Goal: Information Seeking & Learning: Understand process/instructions

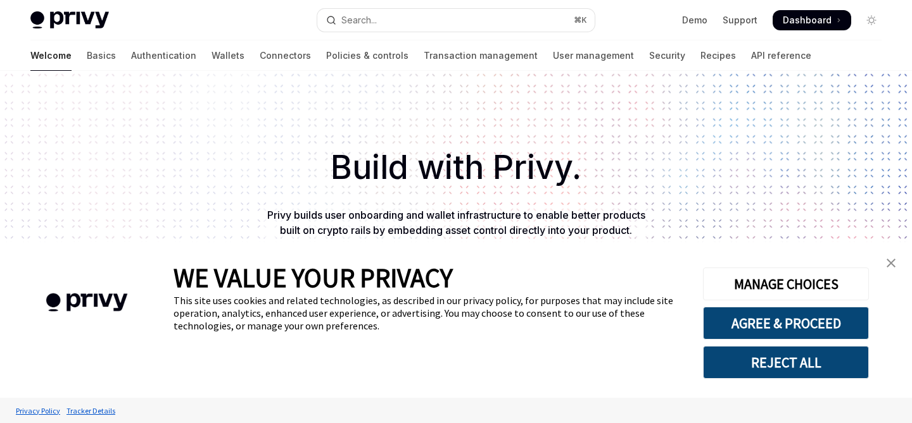
type textarea "*"
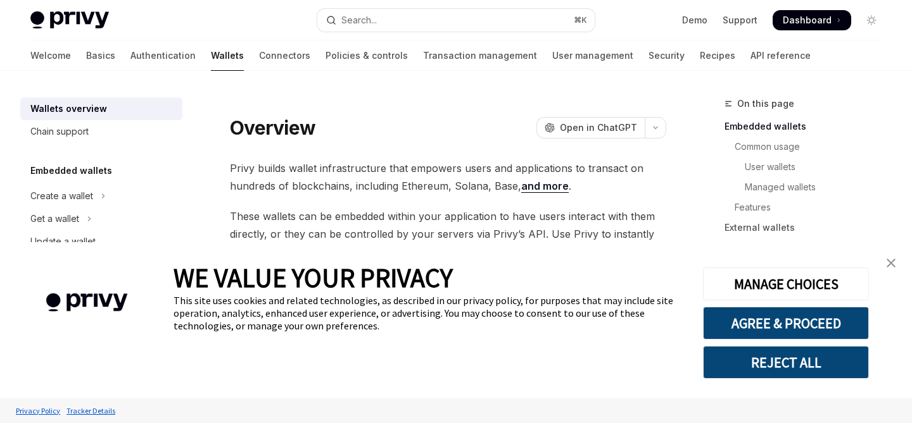
click at [798, 367] on button "REJECT ALL" at bounding box center [786, 362] width 166 height 33
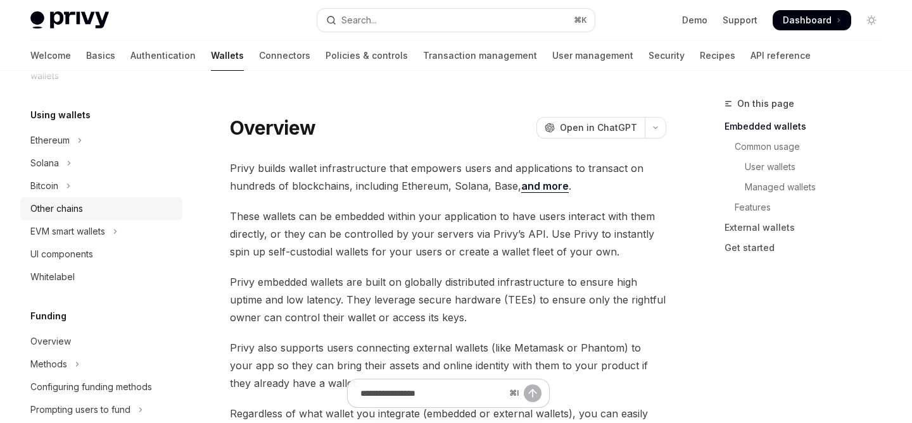
scroll to position [284, 0]
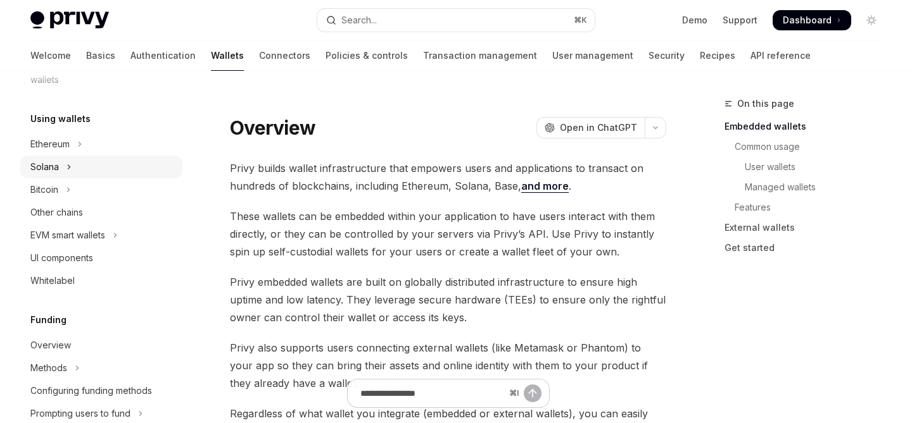
click at [53, 166] on div "Solana" at bounding box center [44, 167] width 28 height 15
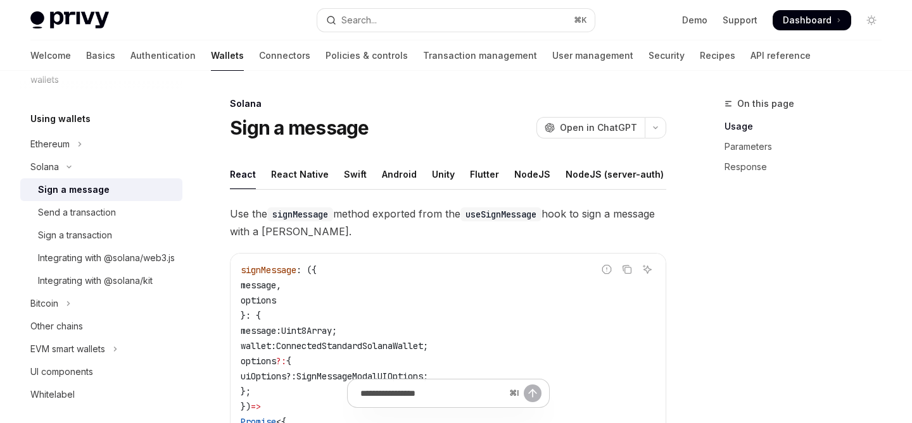
click at [89, 199] on link "Sign a message" at bounding box center [101, 190] width 162 height 23
click at [293, 180] on div "React Native" at bounding box center [300, 175] width 58 height 30
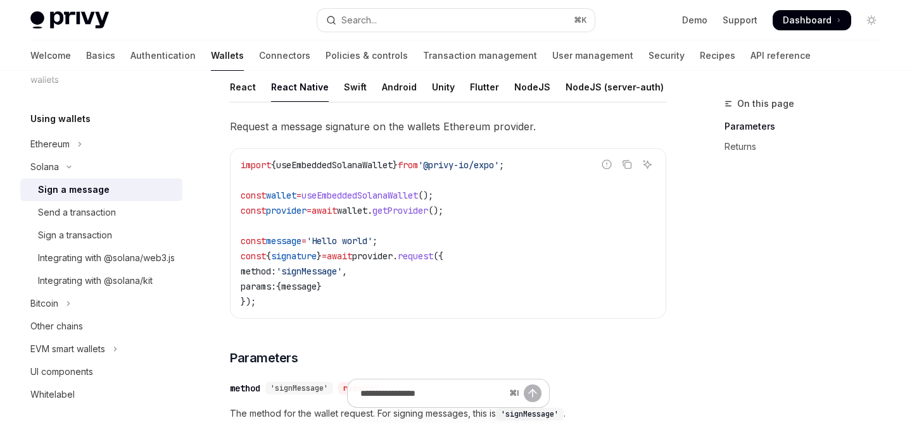
scroll to position [89, 0]
click at [68, 219] on div "Send a transaction" at bounding box center [77, 212] width 78 height 15
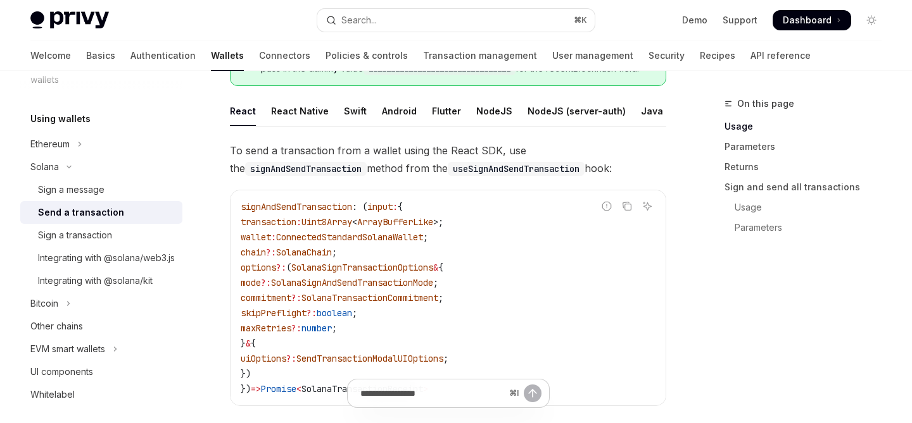
scroll to position [122, 0]
click at [289, 109] on div "React Native" at bounding box center [300, 110] width 58 height 30
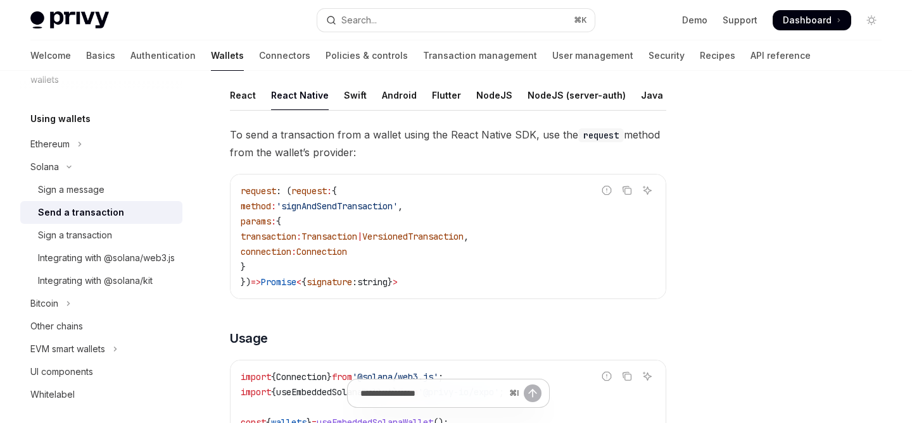
scroll to position [138, 0]
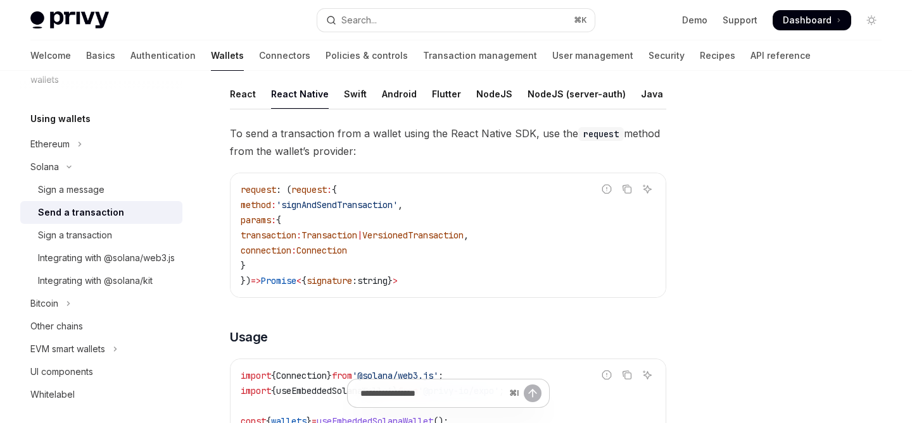
click at [367, 205] on span "'signAndSendTransaction'" at bounding box center [337, 204] width 122 height 11
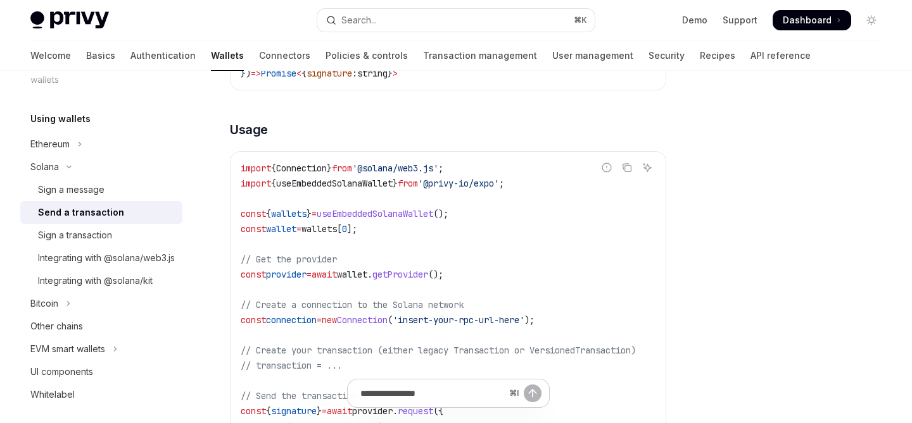
scroll to position [365, 0]
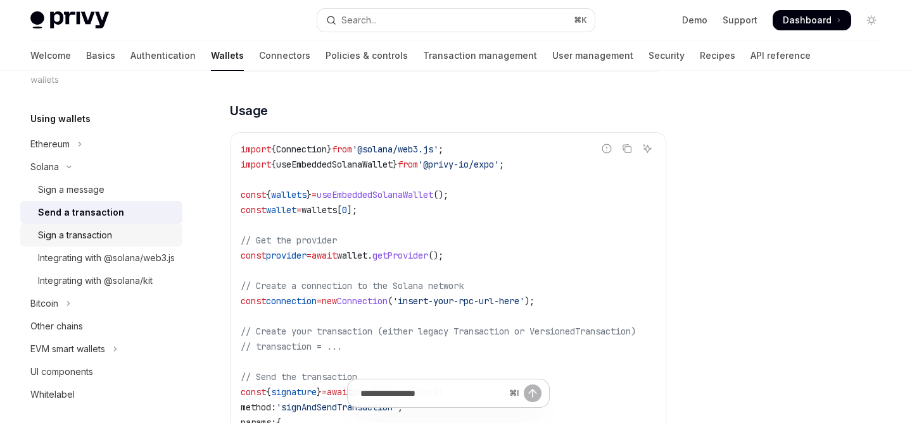
click at [95, 238] on div "Sign a transaction" at bounding box center [75, 235] width 74 height 15
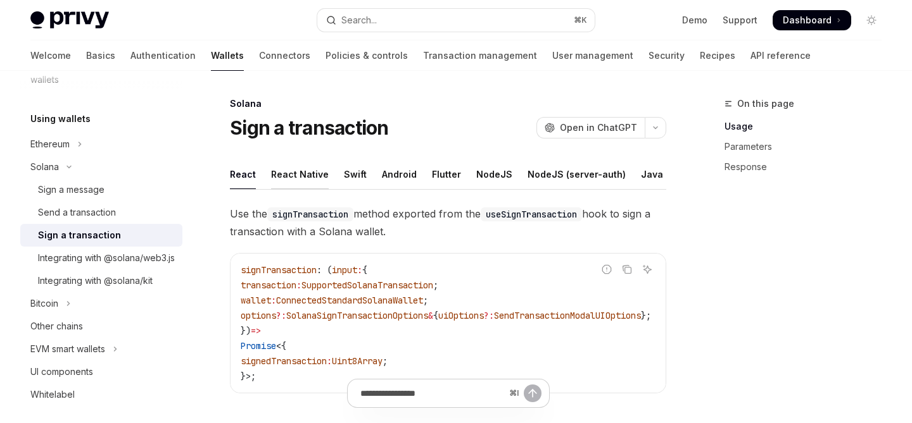
click at [313, 177] on div "React Native" at bounding box center [300, 175] width 58 height 30
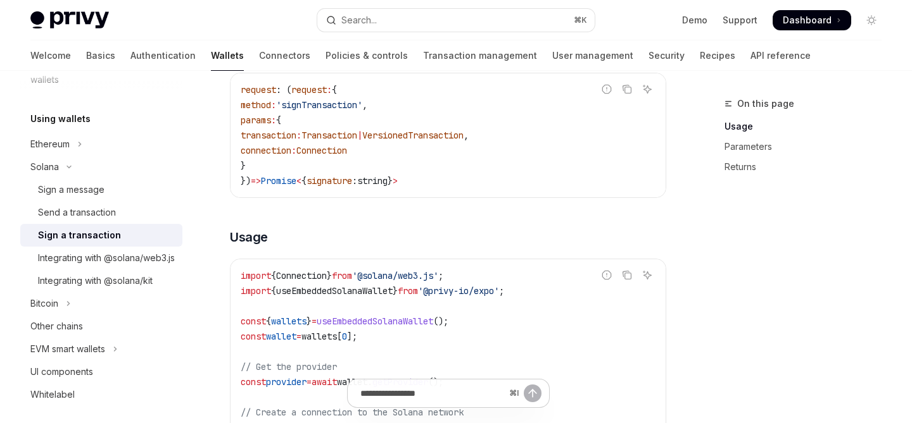
scroll to position [354, 0]
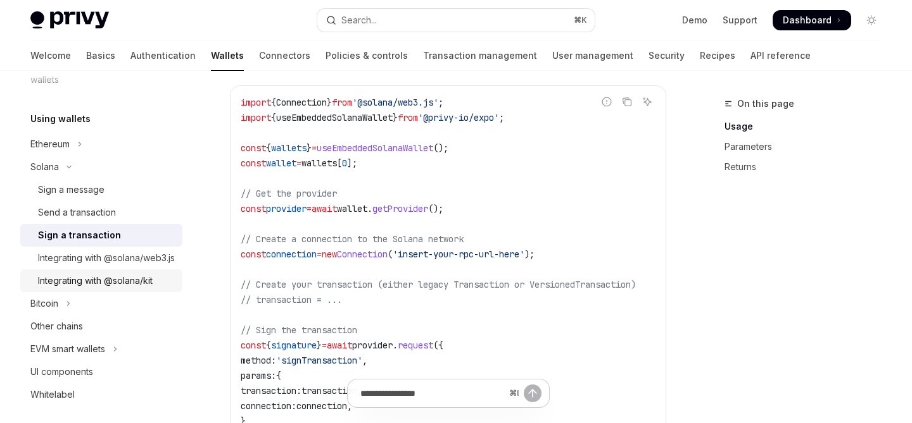
click at [91, 289] on div "Integrating with @solana/kit" at bounding box center [95, 280] width 115 height 15
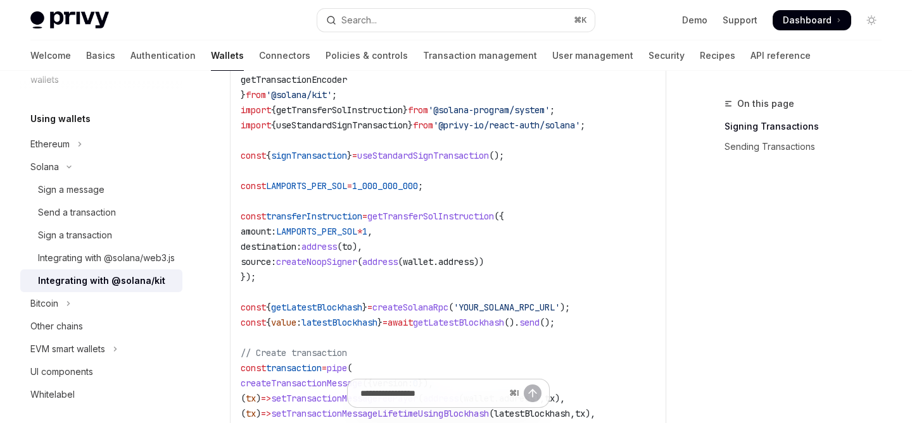
scroll to position [623, 0]
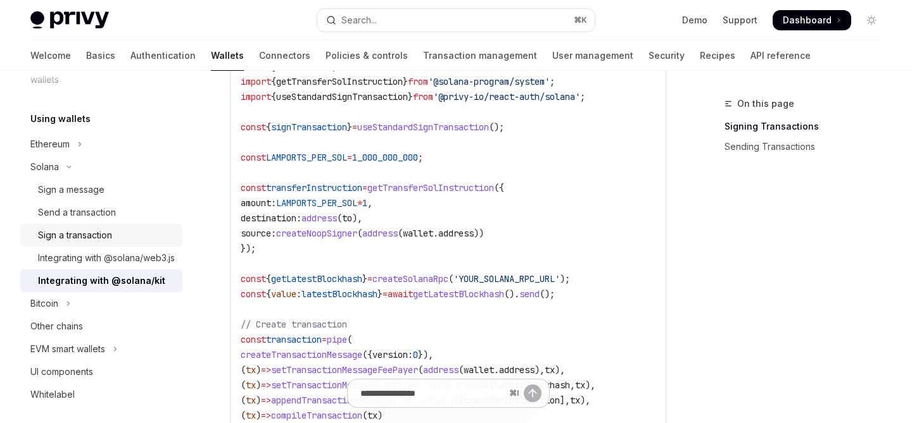
click at [107, 243] on link "Sign a transaction" at bounding box center [101, 235] width 162 height 23
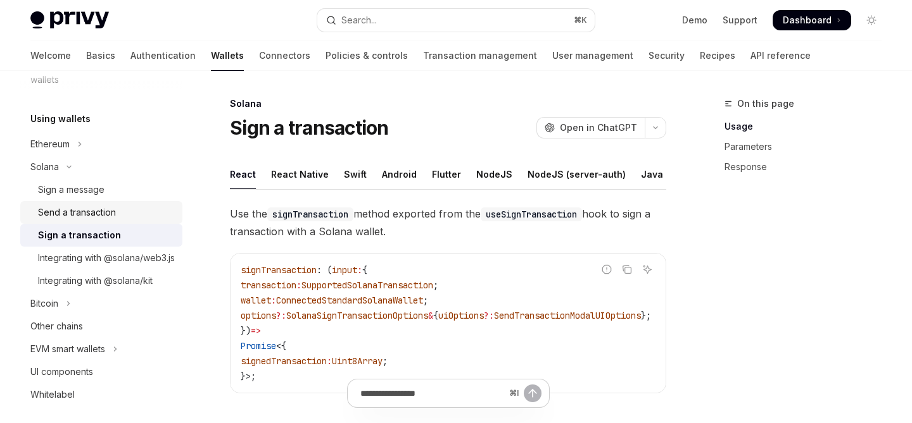
click at [87, 208] on div "Send a transaction" at bounding box center [77, 212] width 78 height 15
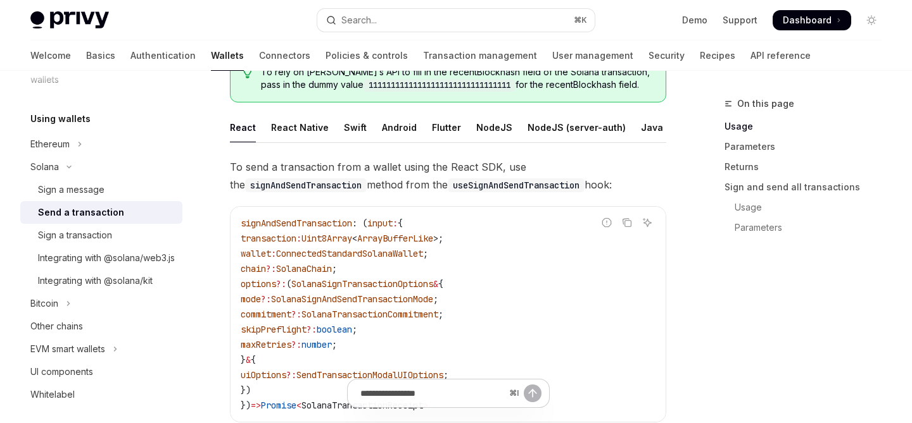
scroll to position [105, 0]
click at [310, 135] on div "React Native" at bounding box center [300, 127] width 58 height 30
type textarea "*"
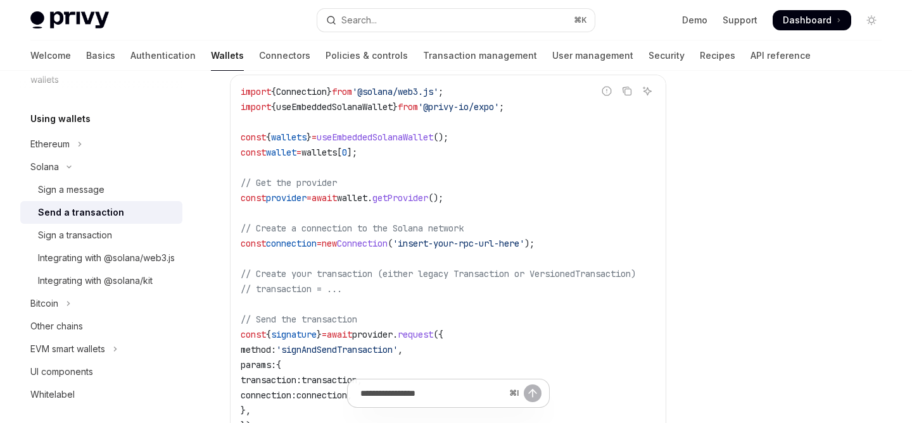
scroll to position [446, 0]
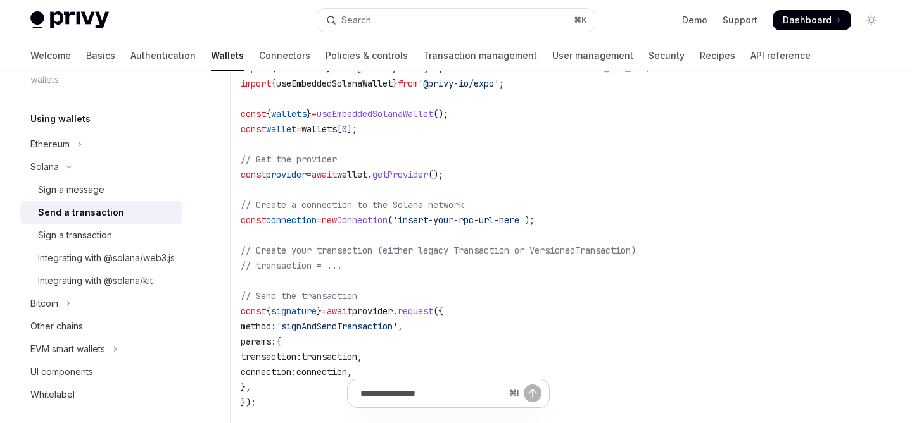
click at [489, 173] on code "import { Connection } from '@solana/web3.js' ; import { useEmbeddedSolanaWallet…" at bounding box center [453, 251] width 425 height 380
click at [436, 220] on span "'insert-your-rpc-url-here'" at bounding box center [458, 220] width 132 height 11
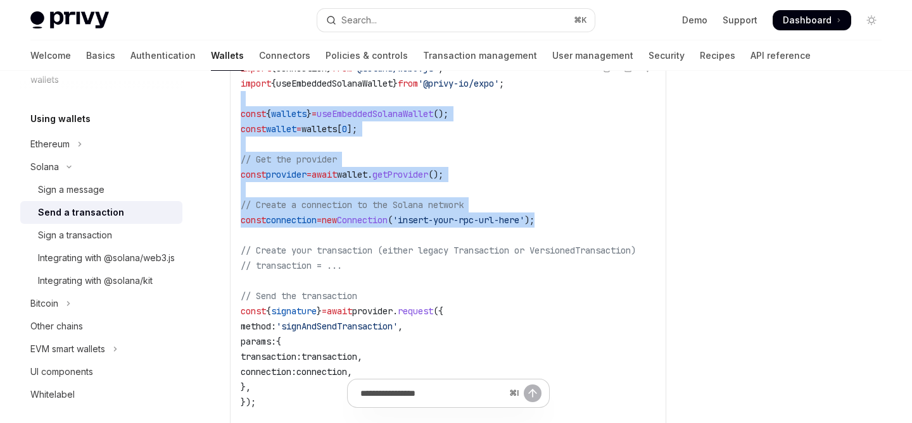
drag, startPoint x: 580, startPoint y: 222, endPoint x: 242, endPoint y: 114, distance: 354.3
click at [233, 105] on div "import { Connection } from '@solana/web3.js' ; import { useEmbeddedSolanaWallet…" at bounding box center [447, 251] width 435 height 398
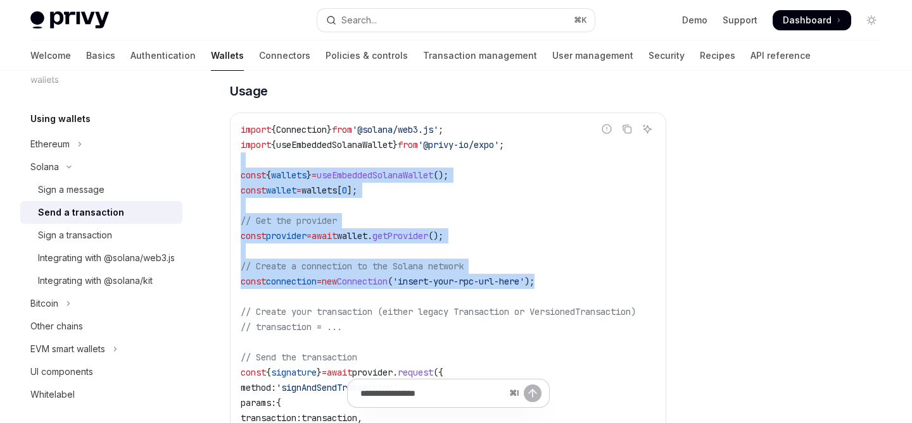
scroll to position [386, 0]
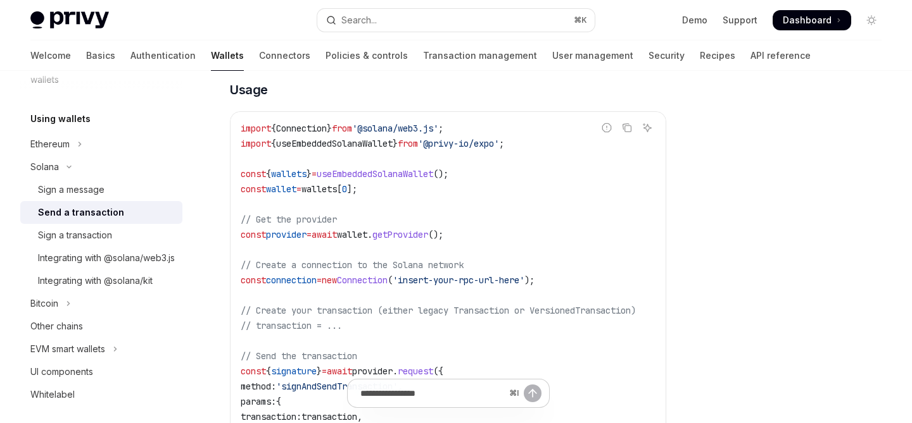
click at [499, 144] on span "'@privy-io/expo'" at bounding box center [458, 143] width 81 height 11
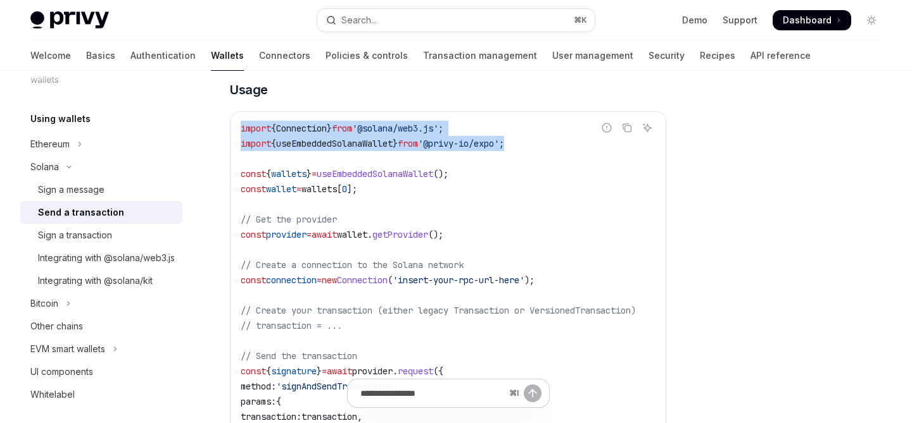
drag, startPoint x: 556, startPoint y: 147, endPoint x: 240, endPoint y: 125, distance: 316.7
click at [240, 125] on div "import { Connection } from '@solana/web3.js' ; import { useEmbeddedSolanaWallet…" at bounding box center [447, 311] width 435 height 398
copy code "import { Connection } from '@solana/web3.js' ; import { useEmbeddedSolanaWallet…"
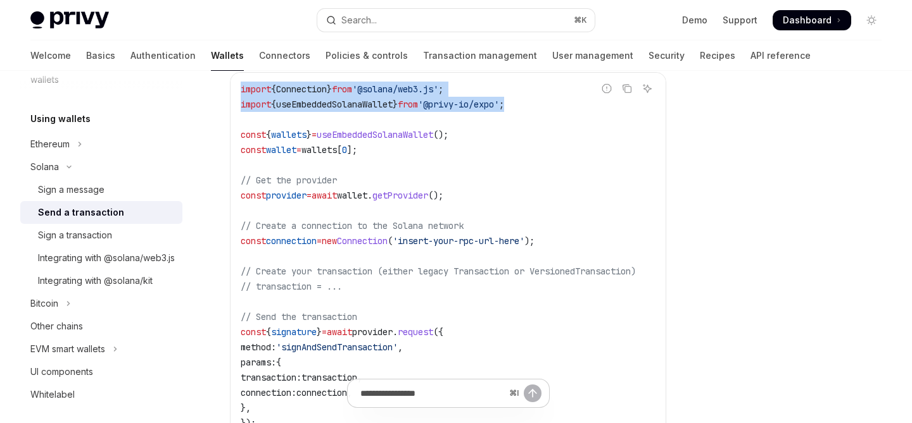
scroll to position [427, 0]
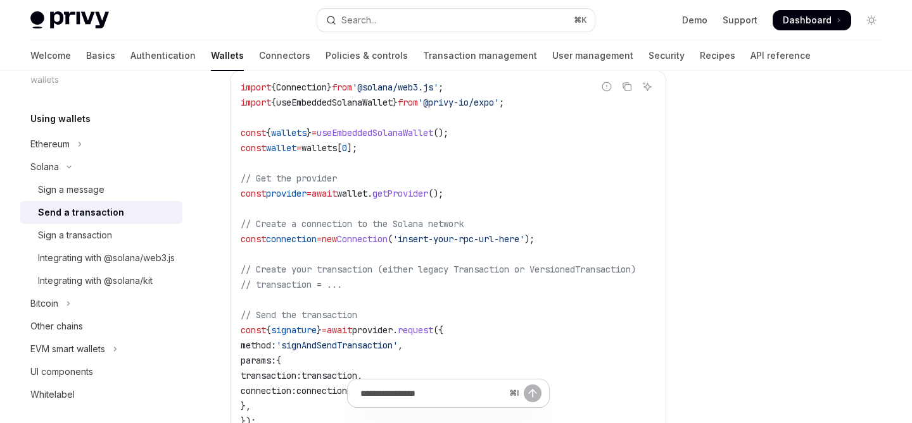
click at [394, 147] on code "import { Connection } from '@solana/web3.js' ; import { useEmbeddedSolanaWallet…" at bounding box center [453, 270] width 425 height 380
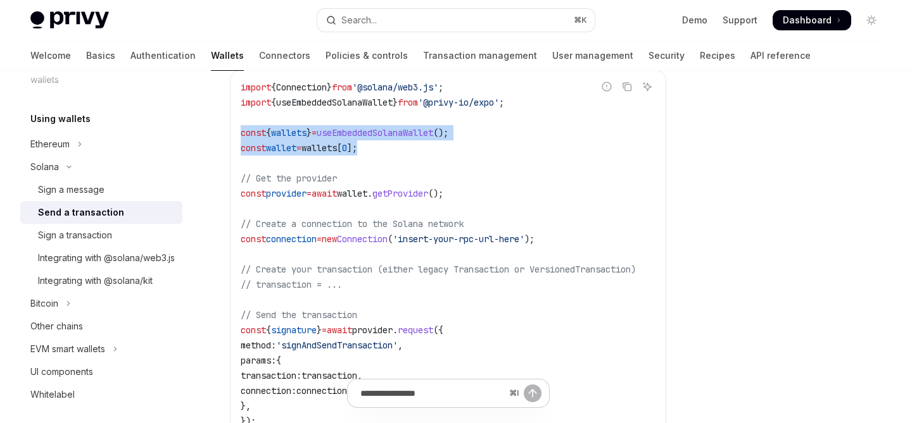
drag, startPoint x: 394, startPoint y: 147, endPoint x: 225, endPoint y: 134, distance: 169.5
copy code "const { wallets } = useEmbeddedSolanaWallet (); const wallet = wallets [ 0 ];"
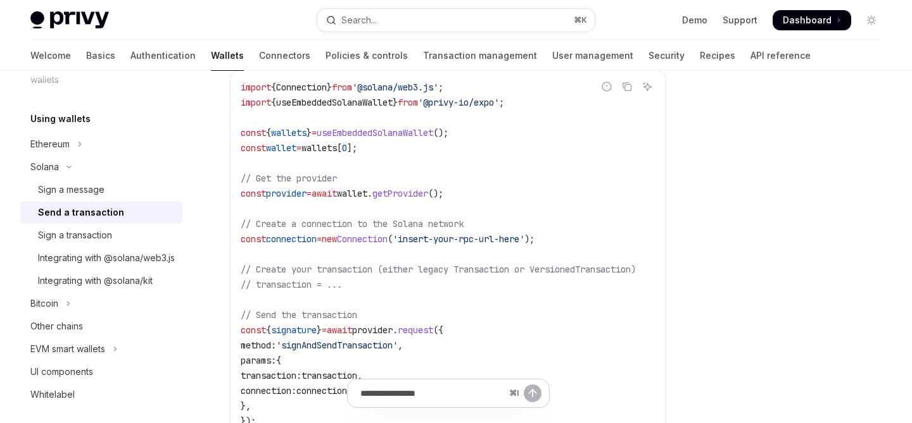
click at [415, 204] on code "import { Connection } from '@solana/web3.js' ; import { useEmbeddedSolanaWallet…" at bounding box center [453, 270] width 425 height 380
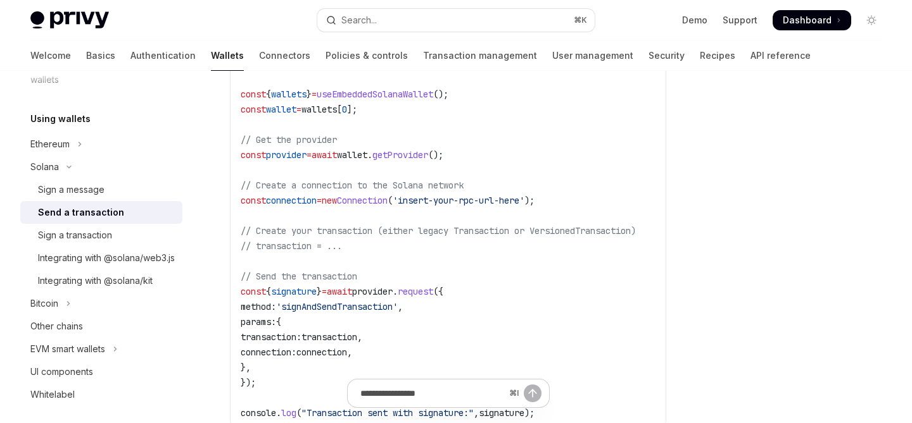
scroll to position [468, 0]
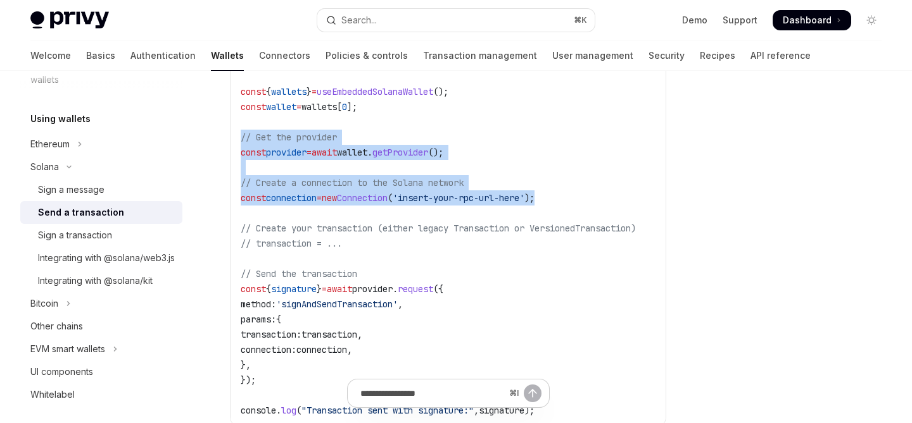
drag, startPoint x: 589, startPoint y: 199, endPoint x: 236, endPoint y: 133, distance: 358.8
click at [236, 133] on div "import { Connection } from '@solana/web3.js' ; import { useEmbeddedSolanaWallet…" at bounding box center [447, 229] width 435 height 398
copy code "// Get the provider const provider = await wallet . getProvider (); // Create a…"
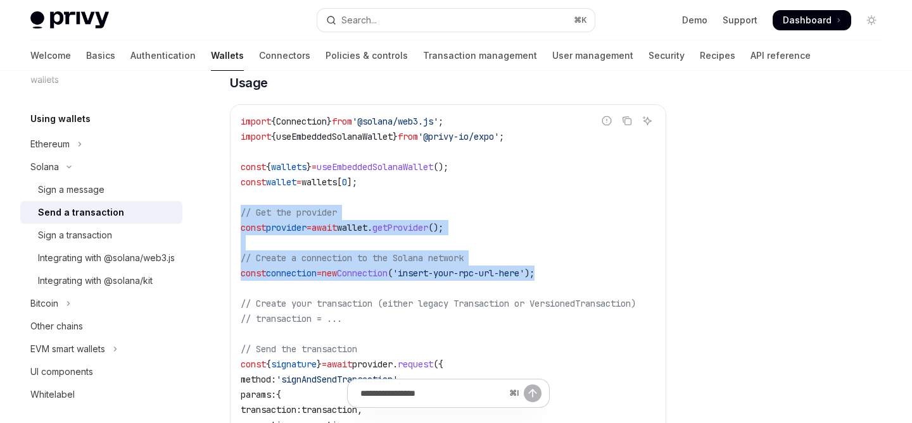
scroll to position [399, 0]
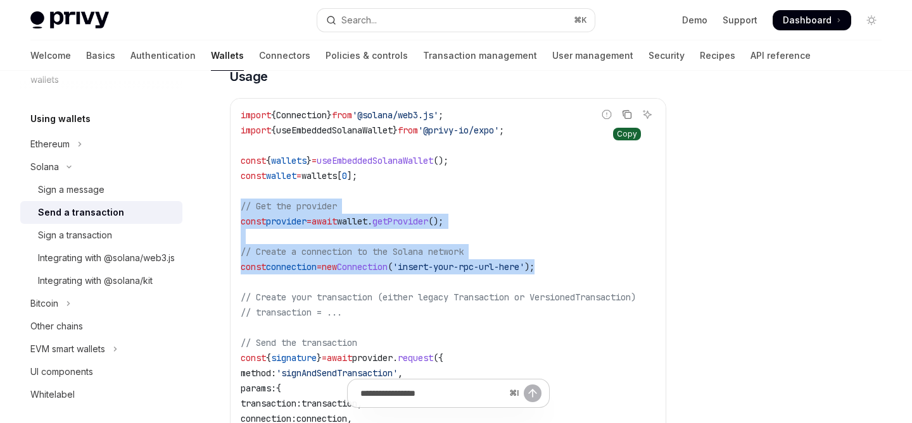
click at [631, 114] on icon "Copy the contents from the code block" at bounding box center [627, 115] width 10 height 10
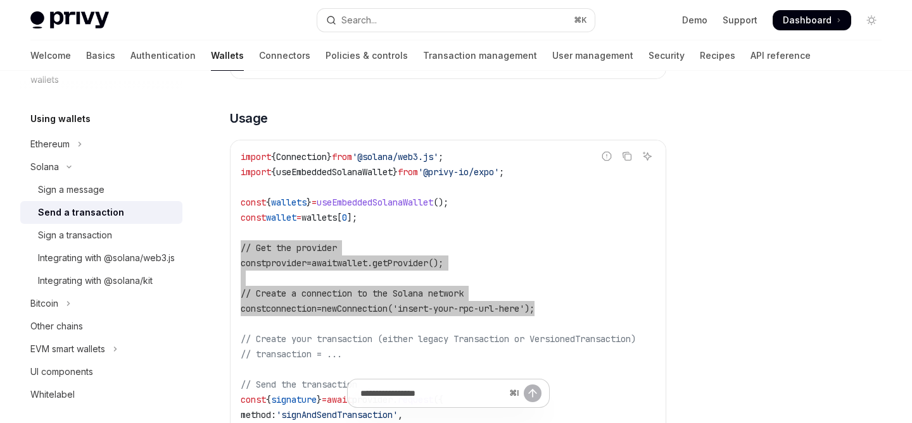
scroll to position [354, 0]
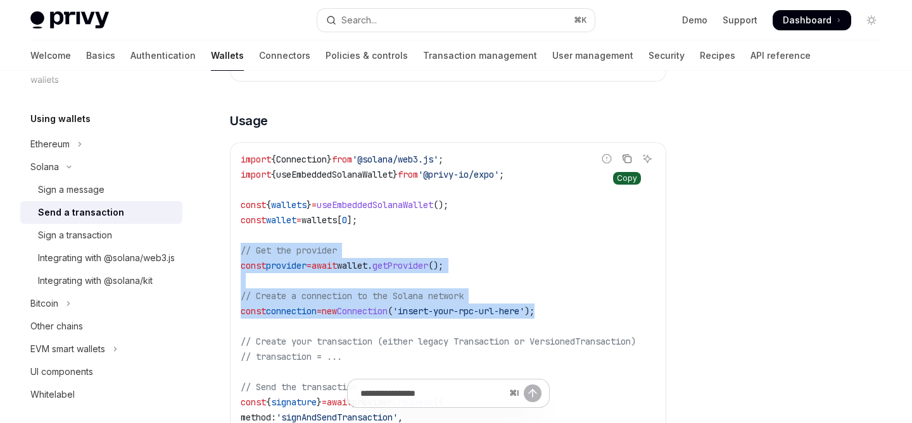
click at [633, 160] on button "Copy the contents from the code block" at bounding box center [626, 159] width 16 height 16
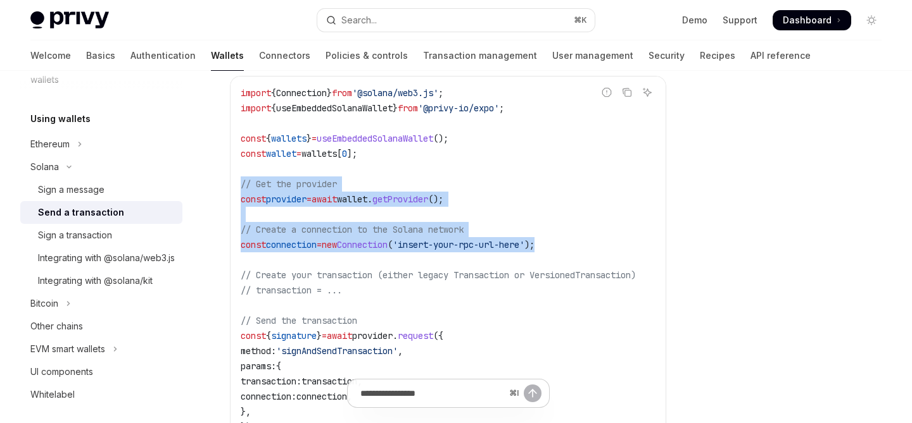
scroll to position [423, 0]
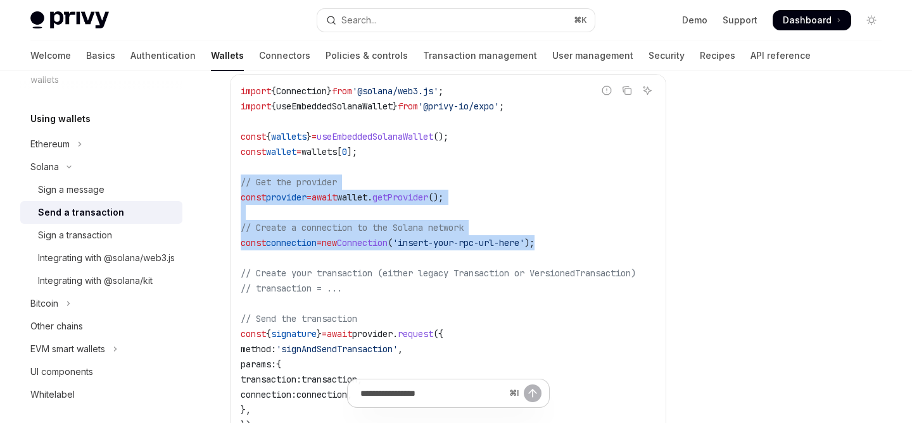
click at [387, 246] on span "Connection" at bounding box center [362, 242] width 51 height 11
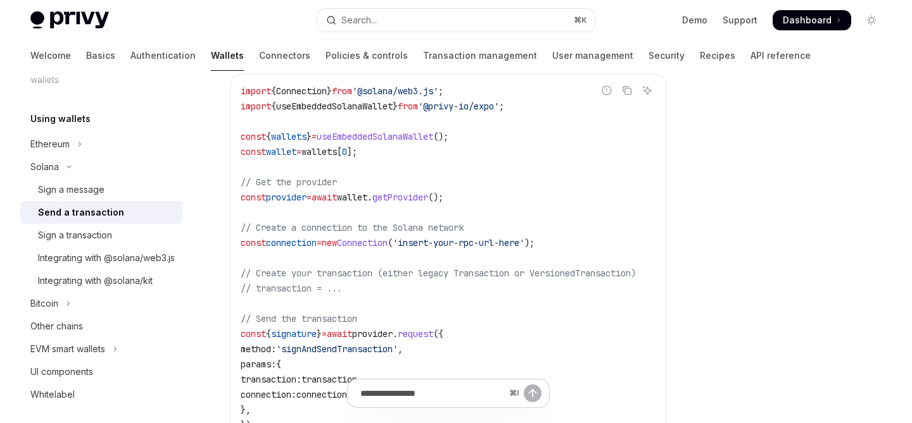
click at [387, 246] on span "Connection" at bounding box center [362, 242] width 51 height 11
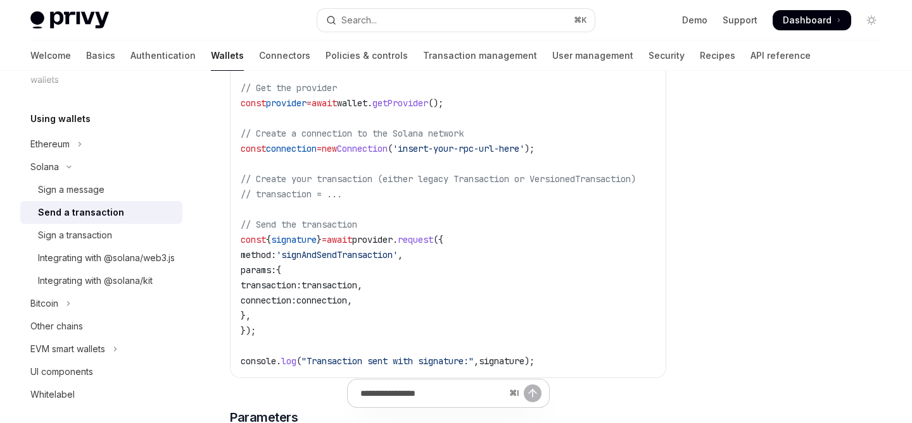
scroll to position [519, 0]
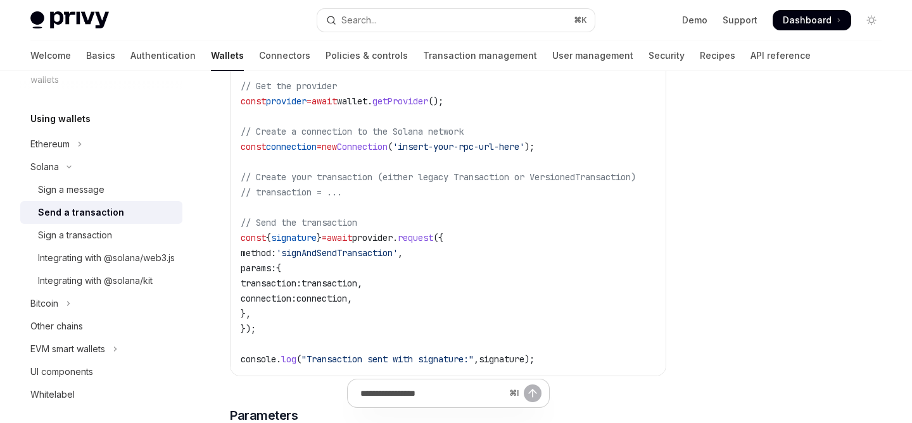
click at [524, 152] on span "'insert-your-rpc-url-here'" at bounding box center [458, 146] width 132 height 11
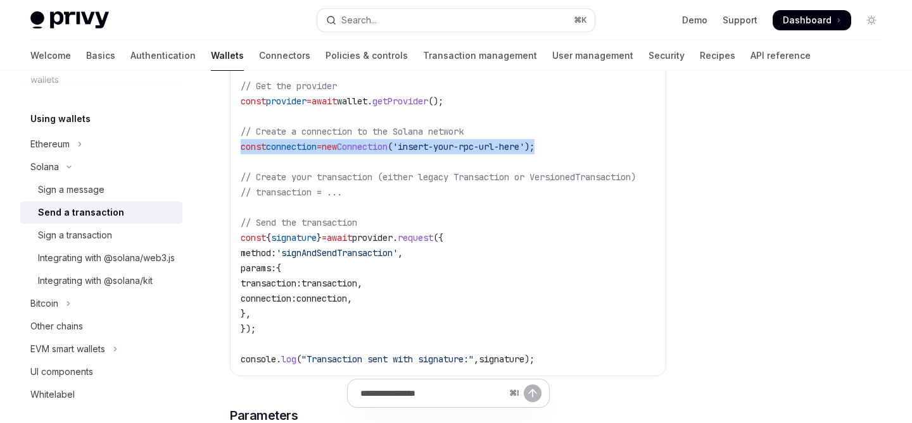
drag, startPoint x: 580, startPoint y: 146, endPoint x: 213, endPoint y: 142, distance: 367.2
click at [213, 142] on div "Solana Send a transaction OpenAI Open in ChatGPT OpenAI Open in ChatGPT To rely…" at bounding box center [329, 356] width 679 height 1559
copy span "const connection = new Connection ( 'insert-your-rpc-url-here' );"
